Goal: Task Accomplishment & Management: Manage account settings

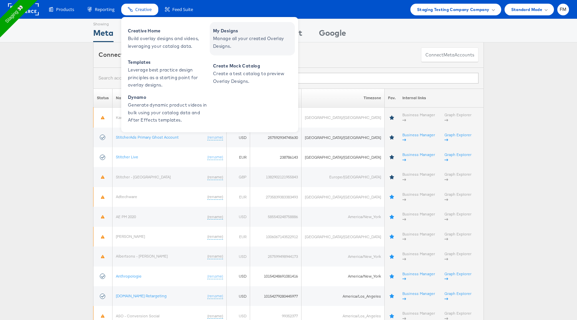
click at [232, 37] on span "Manage all your created Overlay Designs." at bounding box center [253, 42] width 80 height 15
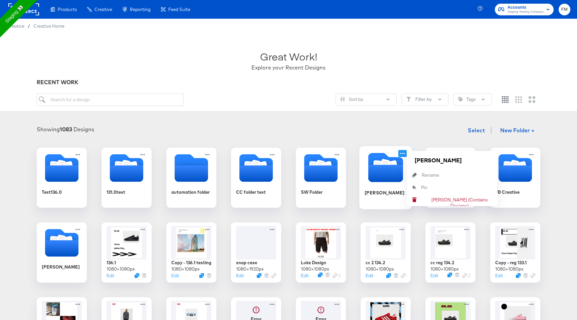
click at [402, 153] on icon at bounding box center [402, 153] width 8 height 7
click at [431, 188] on button "Pin Pin" at bounding box center [452, 187] width 90 height 12
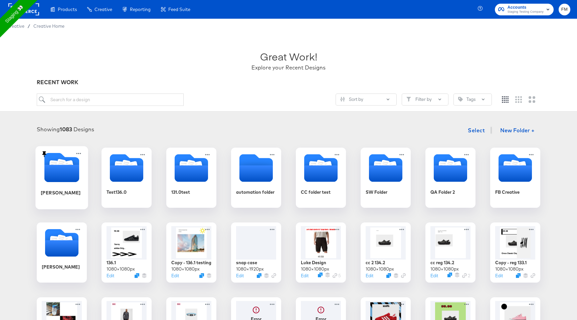
click at [45, 153] on icon at bounding box center [44, 154] width 4 height 6
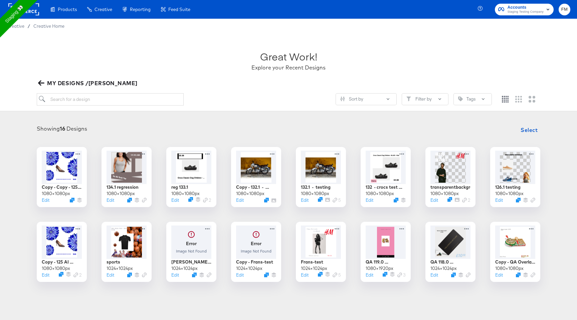
click at [38, 83] on icon "button" at bounding box center [41, 83] width 6 height 6
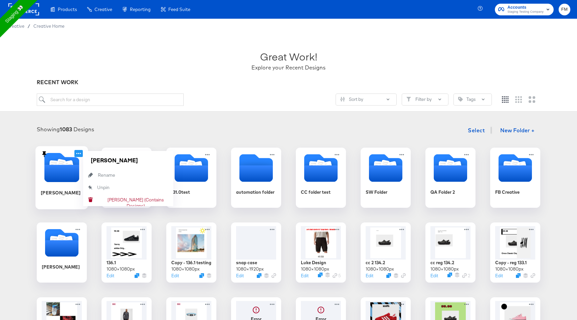
click at [78, 152] on icon at bounding box center [78, 153] width 8 height 7
click at [112, 189] on button "Unpin Unpin" at bounding box center [128, 187] width 90 height 12
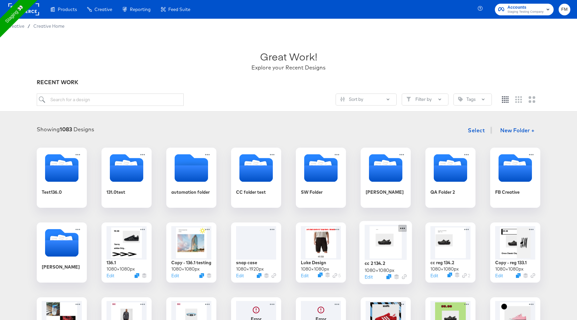
click at [405, 226] on icon at bounding box center [402, 228] width 8 height 7
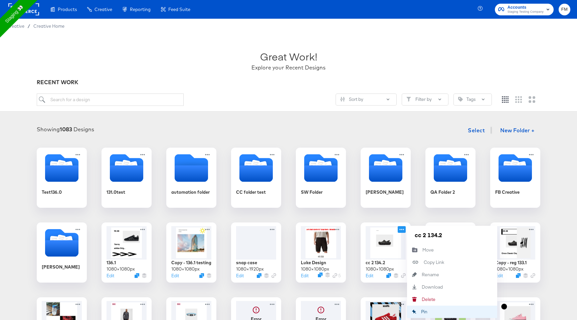
click at [421, 312] on div "Pin Pin" at bounding box center [421, 312] width 0 height 0
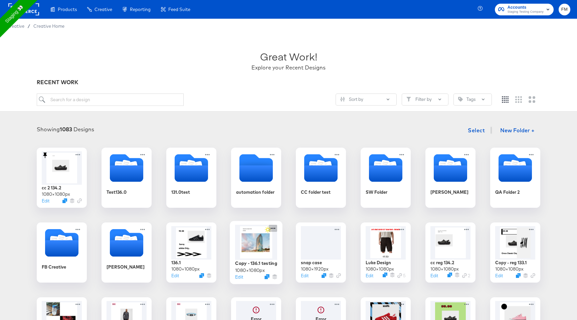
click at [272, 227] on icon at bounding box center [273, 228] width 8 height 7
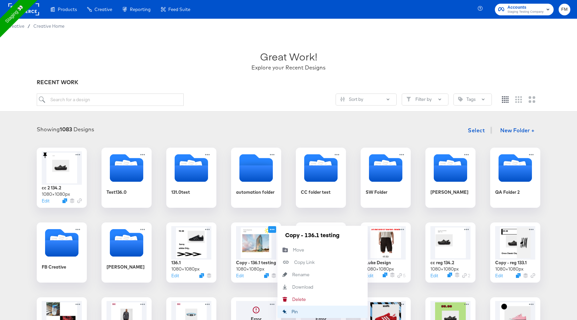
click at [291, 312] on div "Pin Pin" at bounding box center [291, 312] width 0 height 0
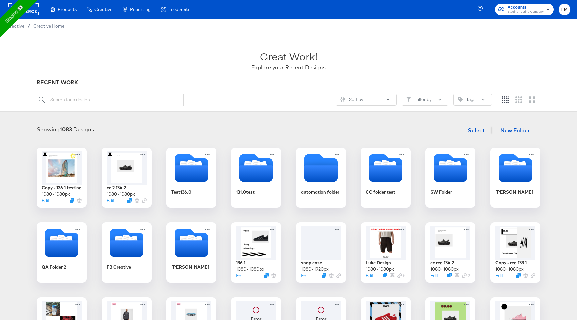
drag, startPoint x: 484, startPoint y: 97, endPoint x: 480, endPoint y: 66, distance: 31.1
click at [480, 66] on div "Great Work! Explore your Recent Designs RECENT WORK Sort by Filter by Tags" at bounding box center [288, 72] width 577 height 78
click at [165, 101] on input "search" at bounding box center [110, 99] width 147 height 12
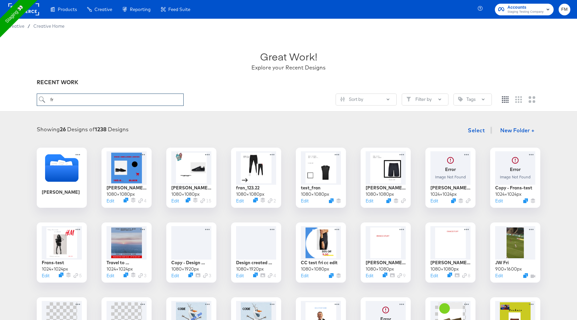
type input "f"
